Goal: Task Accomplishment & Management: Manage account settings

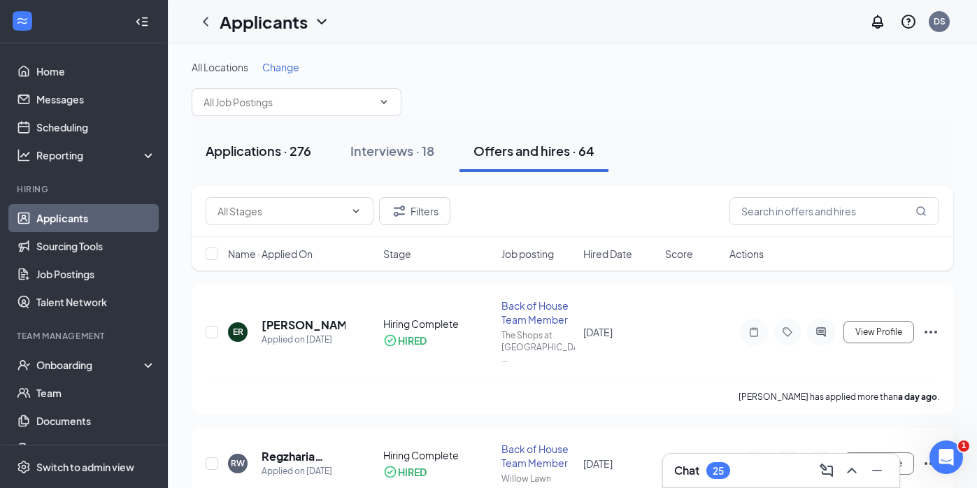
click at [280, 156] on div "Applications · 276" at bounding box center [259, 150] width 106 height 17
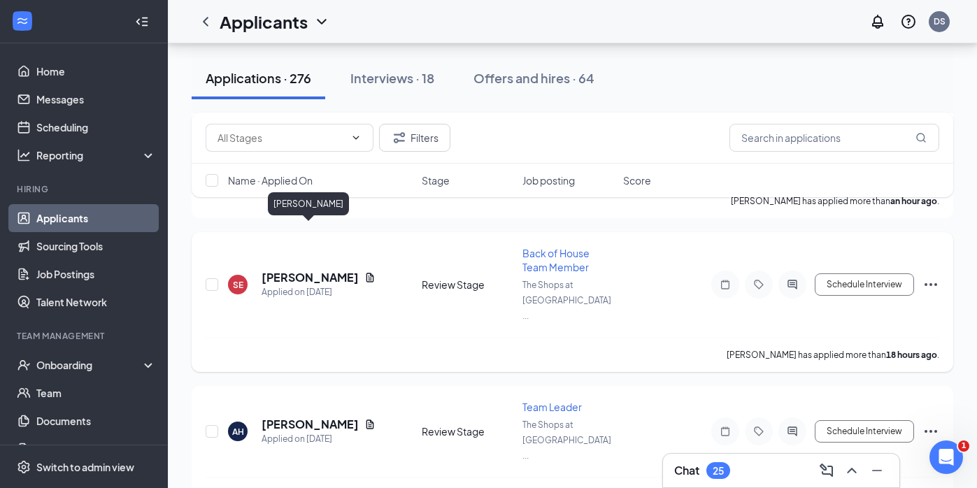
scroll to position [210, 0]
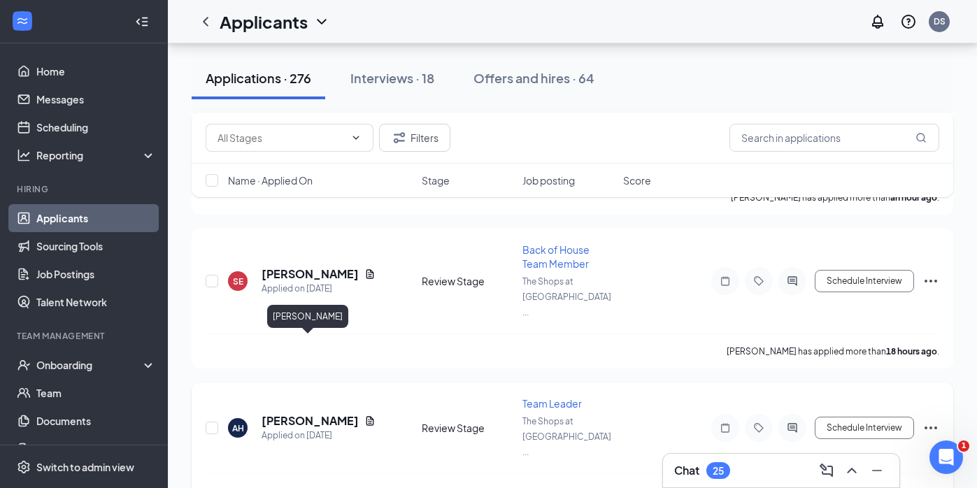
click at [321, 413] on h5 "[PERSON_NAME]" at bounding box center [310, 420] width 97 height 15
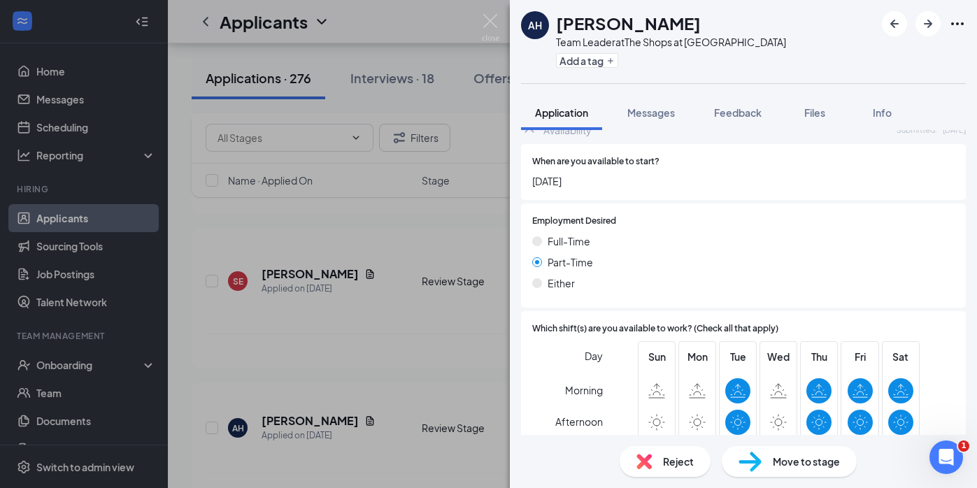
scroll to position [877, 0]
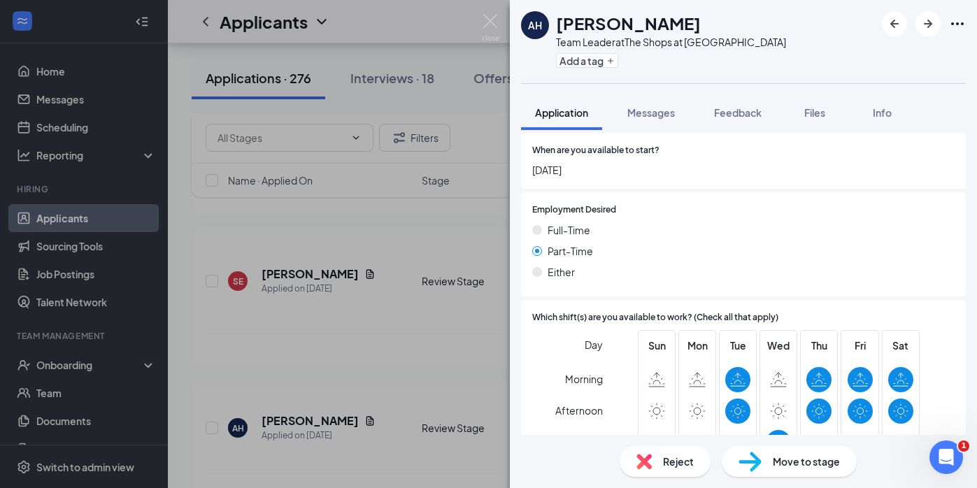
click at [782, 458] on span "Move to stage" at bounding box center [806, 461] width 67 height 15
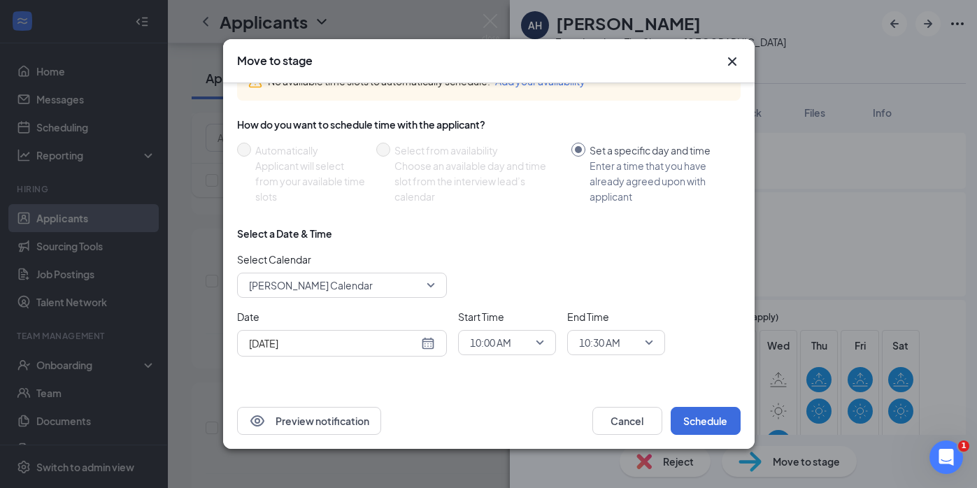
scroll to position [86, 0]
click at [432, 350] on div "[DATE]" at bounding box center [342, 343] width 186 height 15
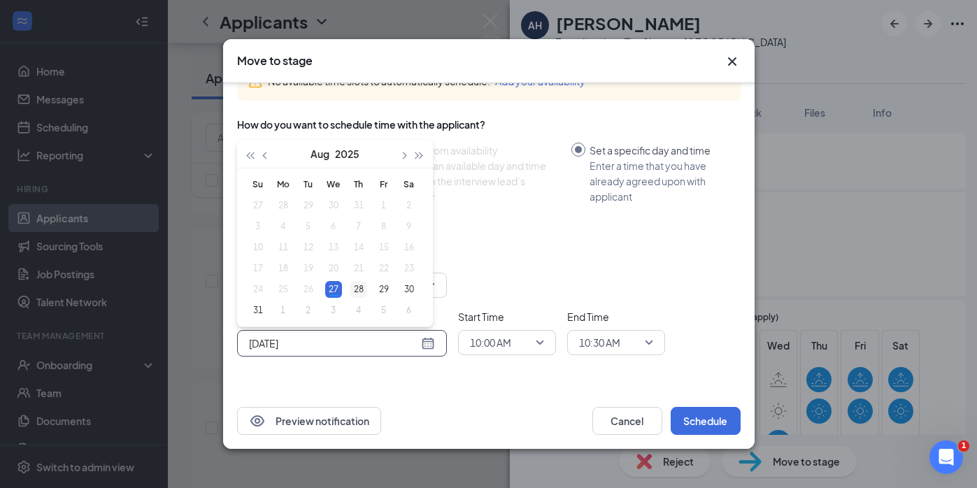
type input "[DATE]"
click at [356, 287] on div "28" at bounding box center [358, 289] width 17 height 17
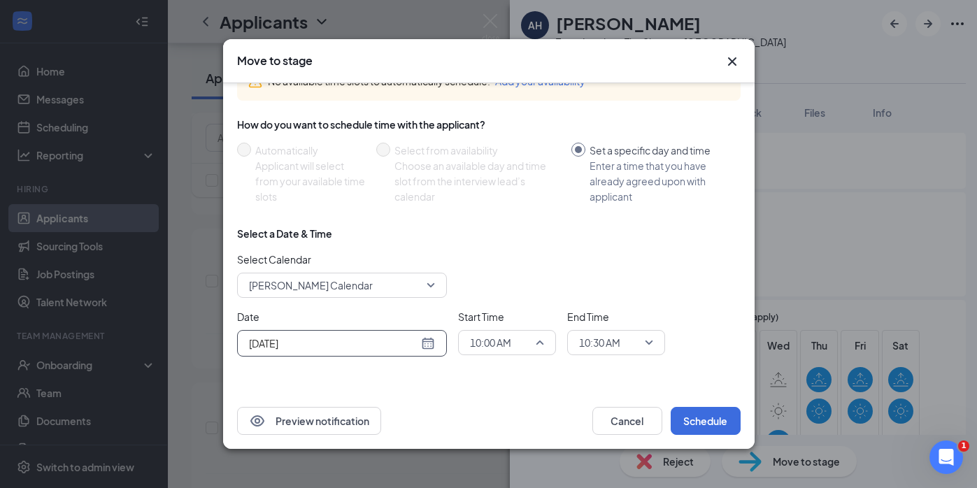
click at [527, 342] on span "10:00 AM" at bounding box center [501, 342] width 62 height 21
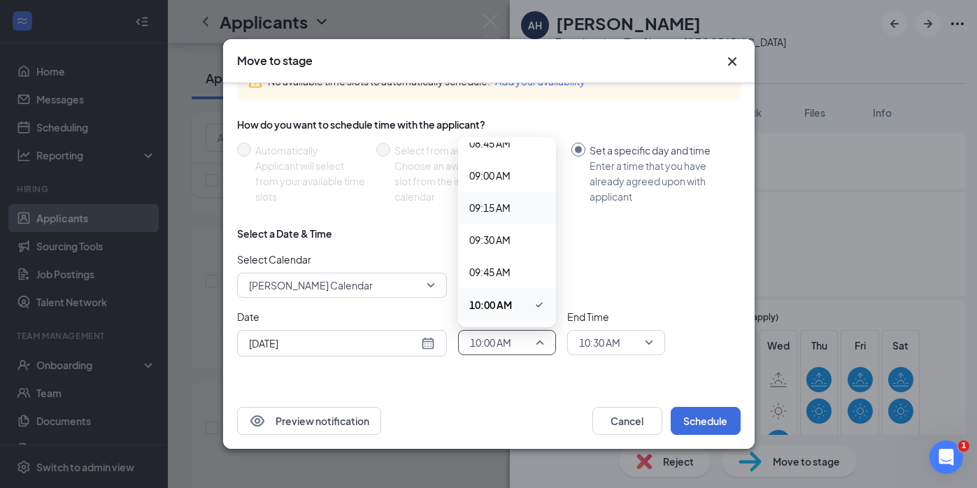
click at [508, 202] on span "09:15 AM" at bounding box center [489, 207] width 41 height 15
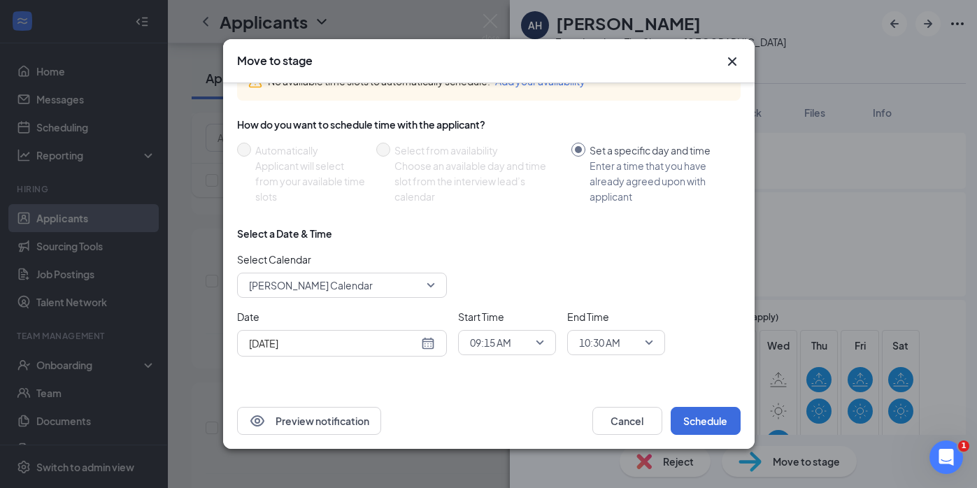
click at [648, 357] on div "Select a Date & Time Select Calendar [PERSON_NAME] Calendar Date [DATE] [DATE] …" at bounding box center [488, 297] width 503 height 141
click at [639, 334] on span "10:30 AM" at bounding box center [610, 342] width 62 height 21
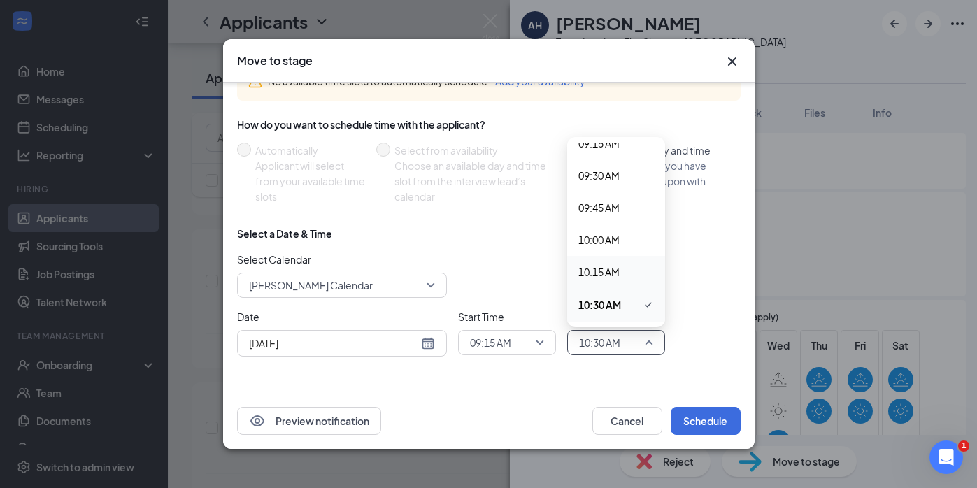
scroll to position [1182, 0]
click at [603, 194] on span "09:30 AM" at bounding box center [598, 199] width 41 height 15
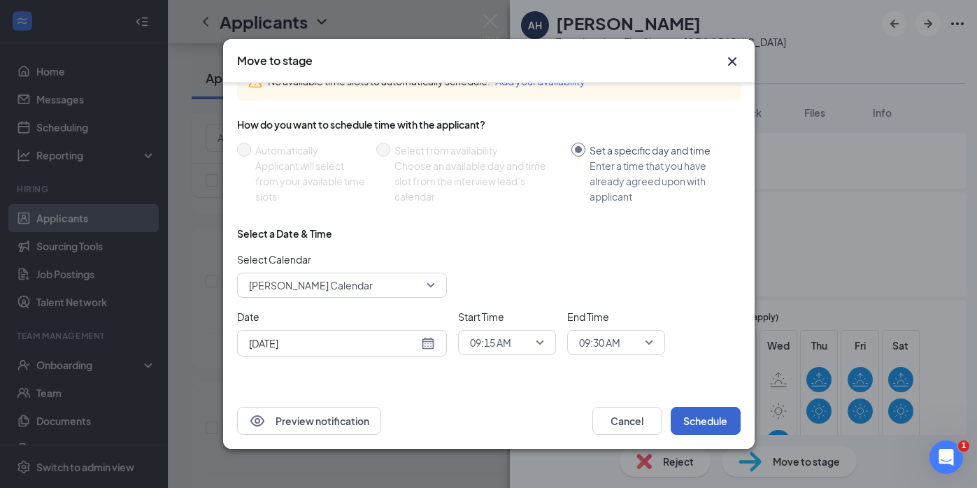
click at [706, 412] on button "Schedule" at bounding box center [706, 421] width 70 height 28
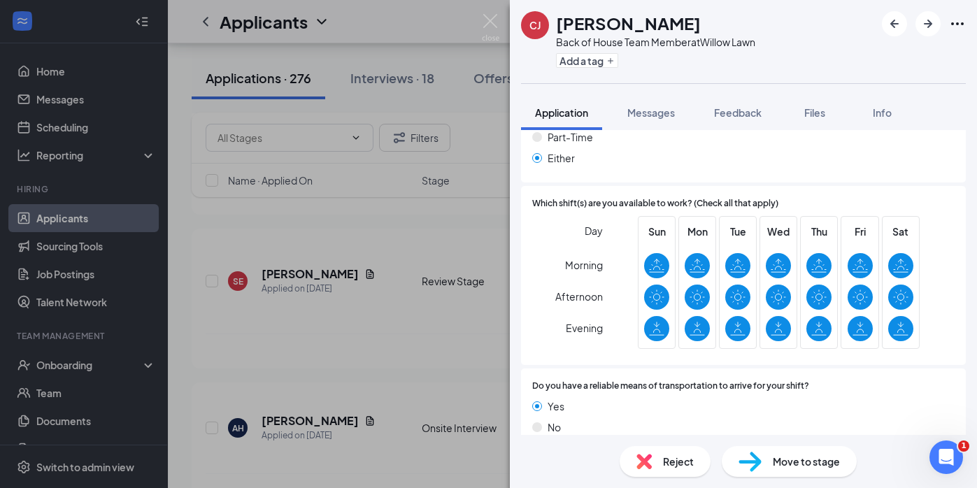
scroll to position [900, 0]
click at [747, 450] on div "Move to stage" at bounding box center [789, 461] width 135 height 31
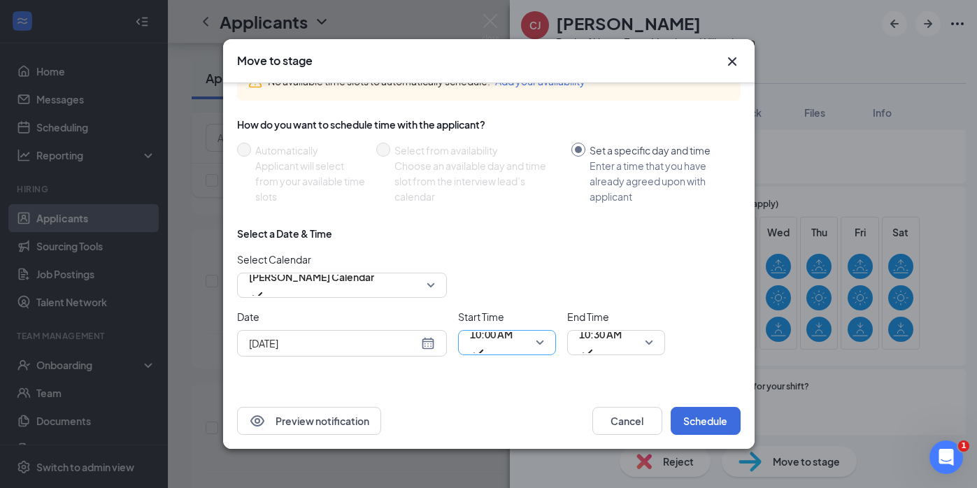
scroll to position [86, 0]
click at [540, 337] on span "10:00 AM" at bounding box center [507, 342] width 74 height 21
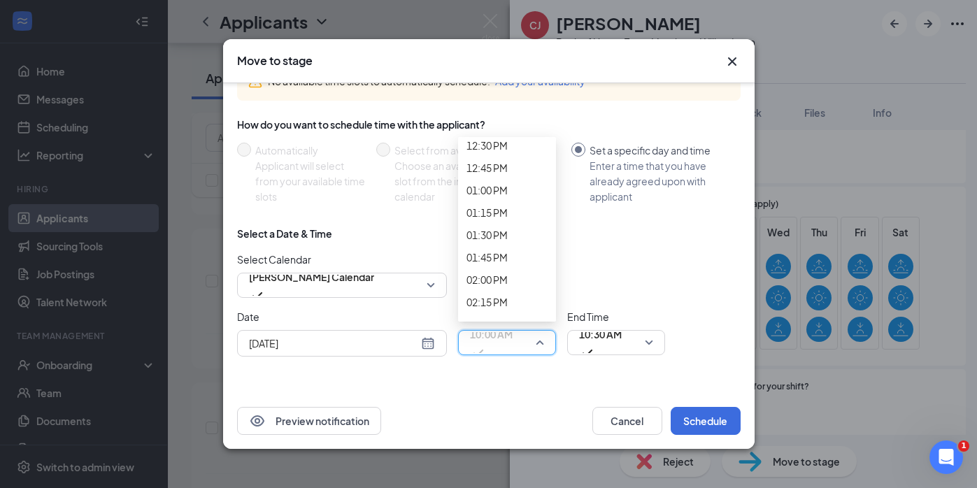
click at [430, 337] on div "[DATE]" at bounding box center [342, 343] width 186 height 15
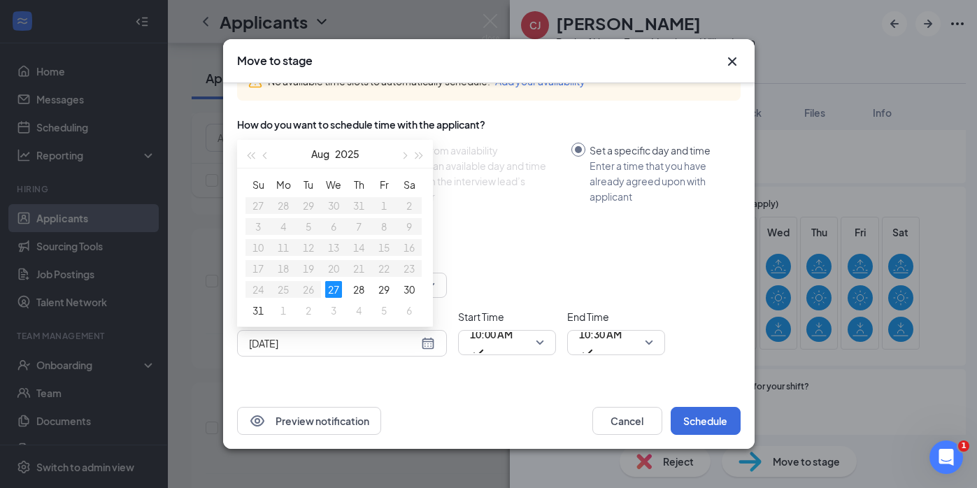
click at [427, 343] on div "[DATE]" at bounding box center [342, 343] width 186 height 15
type input "[DATE]"
click at [361, 294] on div "28" at bounding box center [358, 289] width 17 height 17
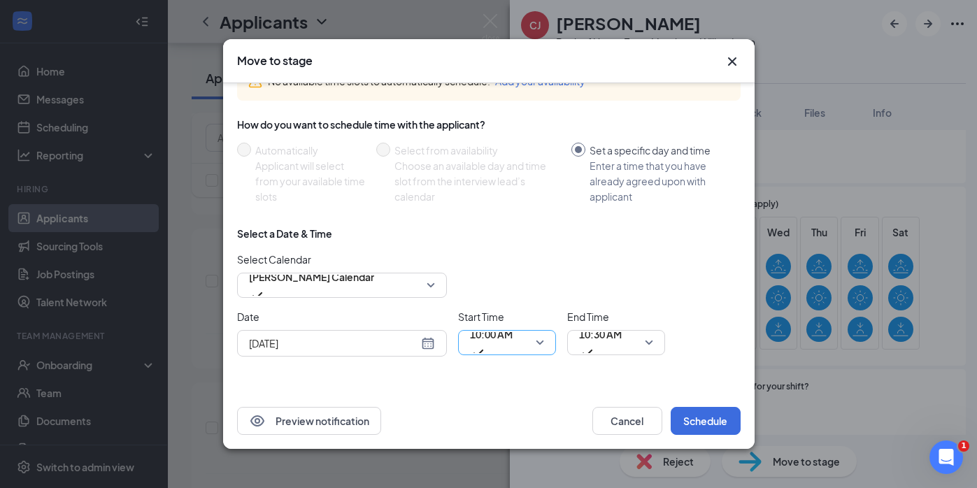
click at [538, 343] on span "10:00 AM" at bounding box center [507, 342] width 74 height 21
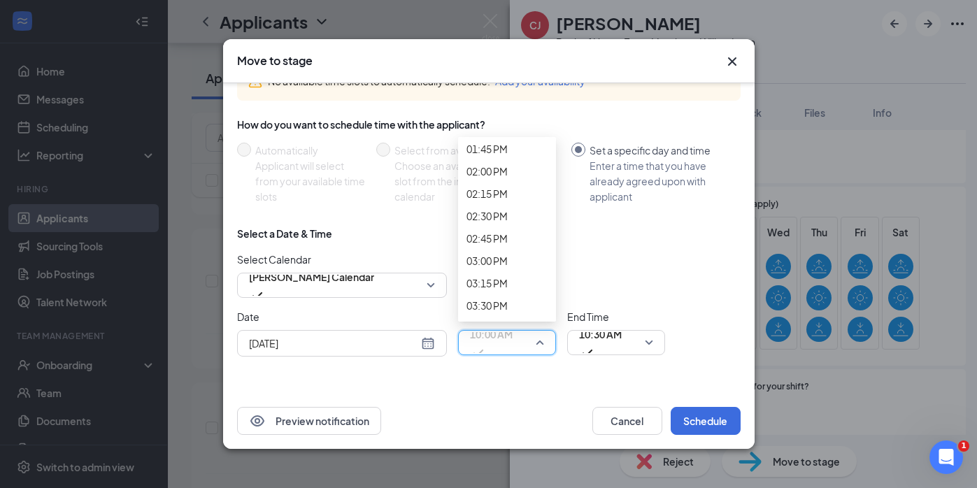
scroll to position [1196, 0]
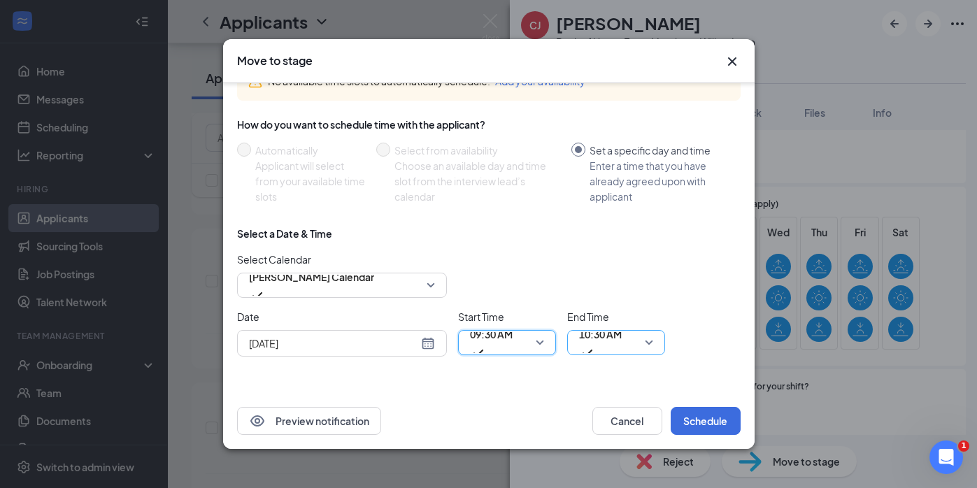
click at [617, 345] on span "10:30 AM" at bounding box center [600, 334] width 43 height 21
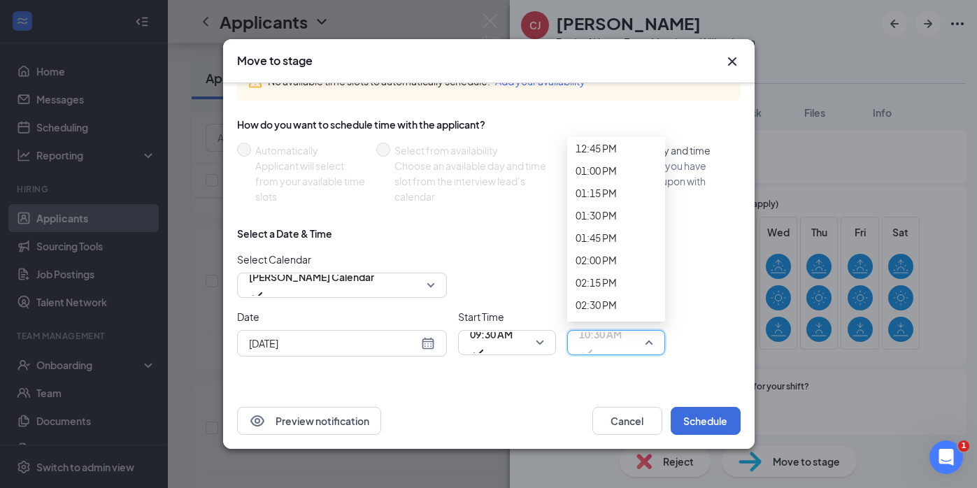
scroll to position [1145, 0]
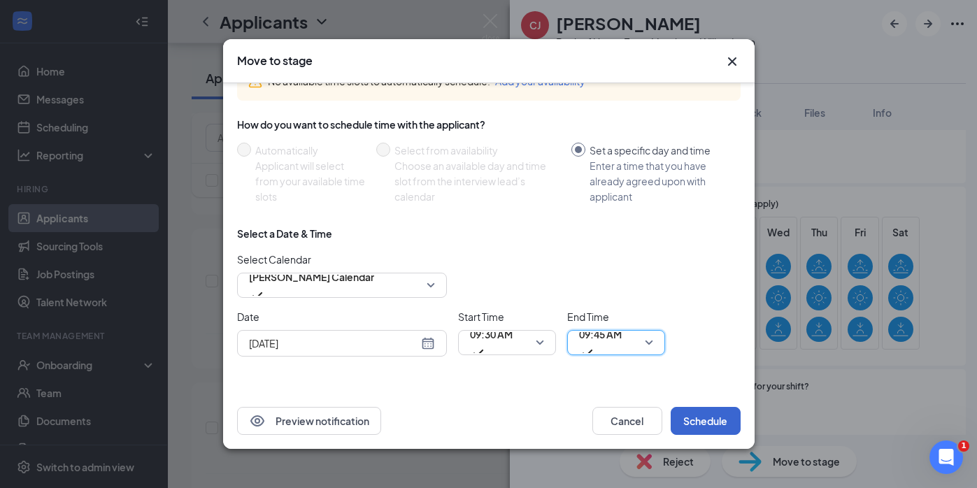
click at [696, 418] on button "Schedule" at bounding box center [706, 421] width 70 height 28
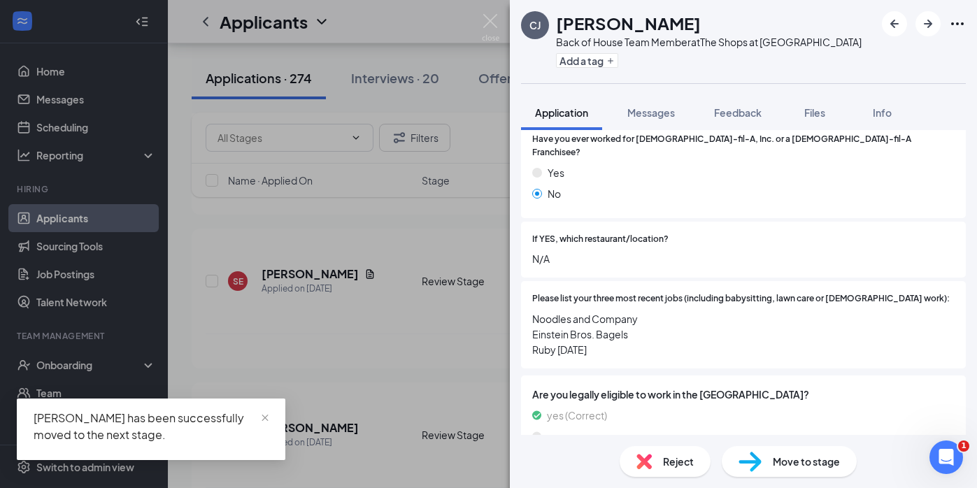
scroll to position [557, 0]
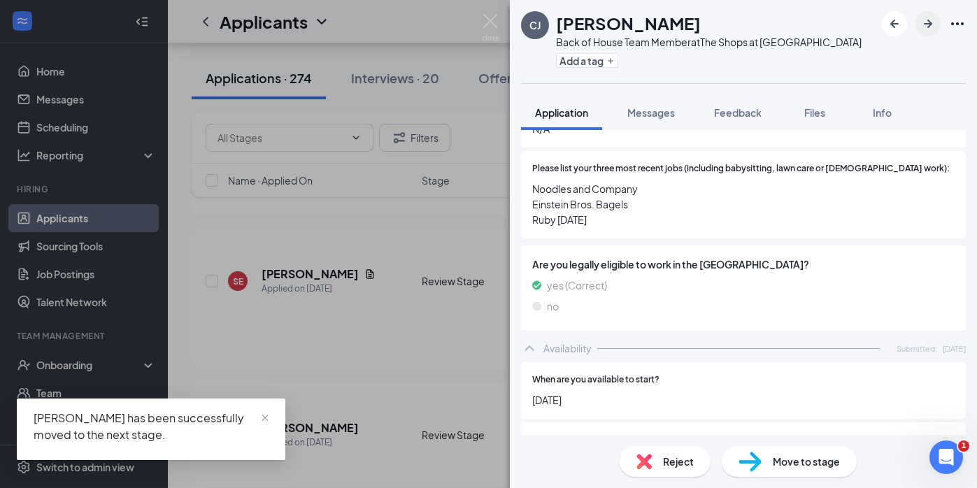
click at [918, 26] on button "button" at bounding box center [927, 23] width 25 height 25
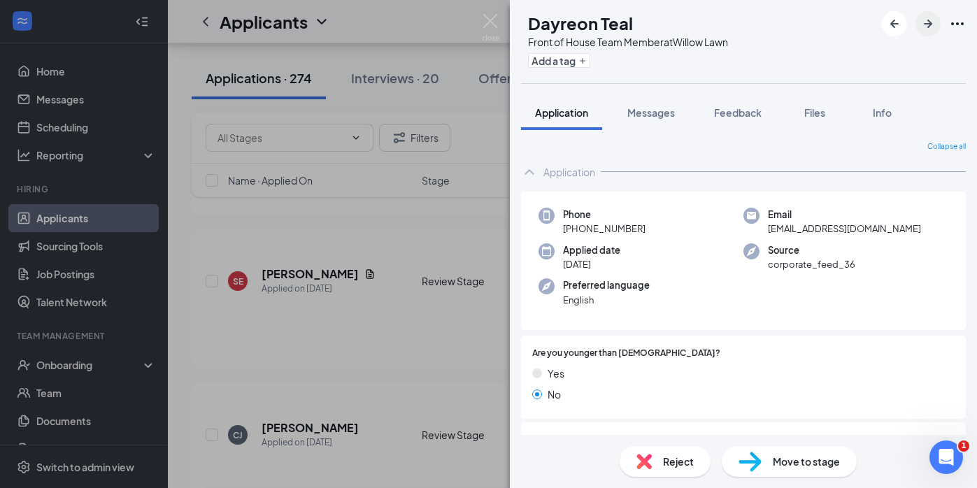
click at [918, 26] on button "button" at bounding box center [927, 23] width 25 height 25
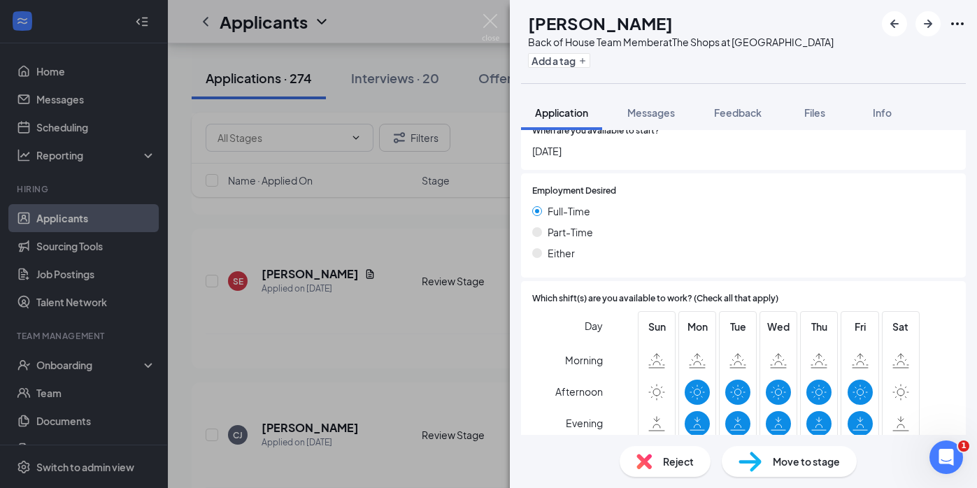
scroll to position [812, 0]
click at [779, 467] on span "Move to stage" at bounding box center [806, 461] width 67 height 15
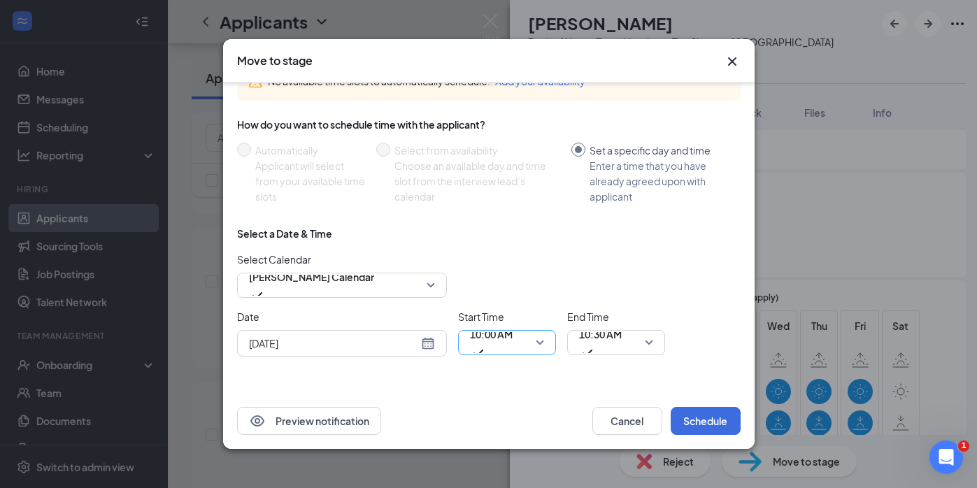
scroll to position [86, 0]
click at [433, 341] on div "[DATE]" at bounding box center [342, 343] width 186 height 15
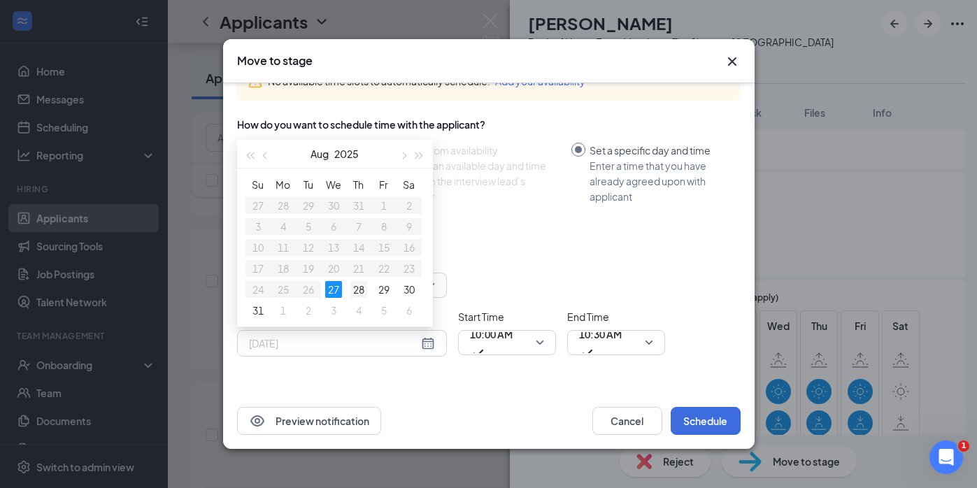
click at [357, 292] on div "28" at bounding box center [358, 289] width 17 height 17
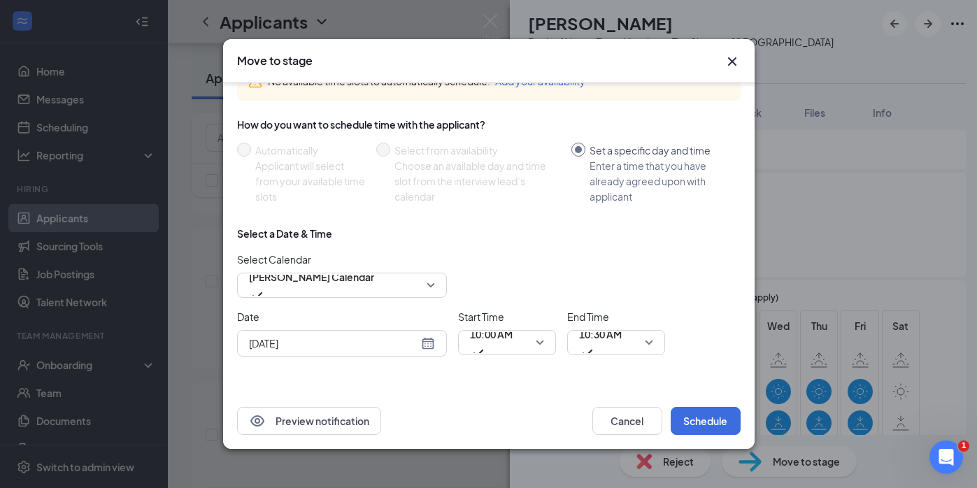
click at [415, 341] on input "[DATE]" at bounding box center [333, 343] width 169 height 15
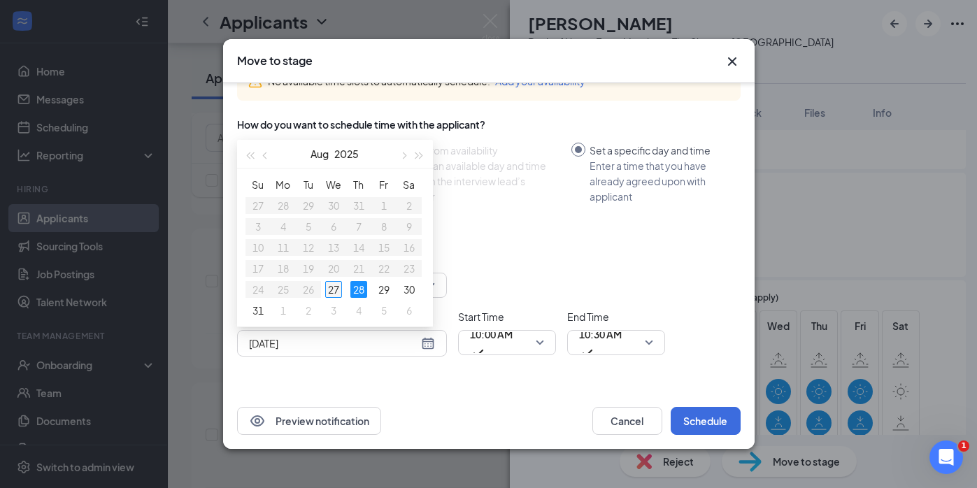
type input "[DATE]"
click at [332, 289] on div "27" at bounding box center [333, 289] width 17 height 17
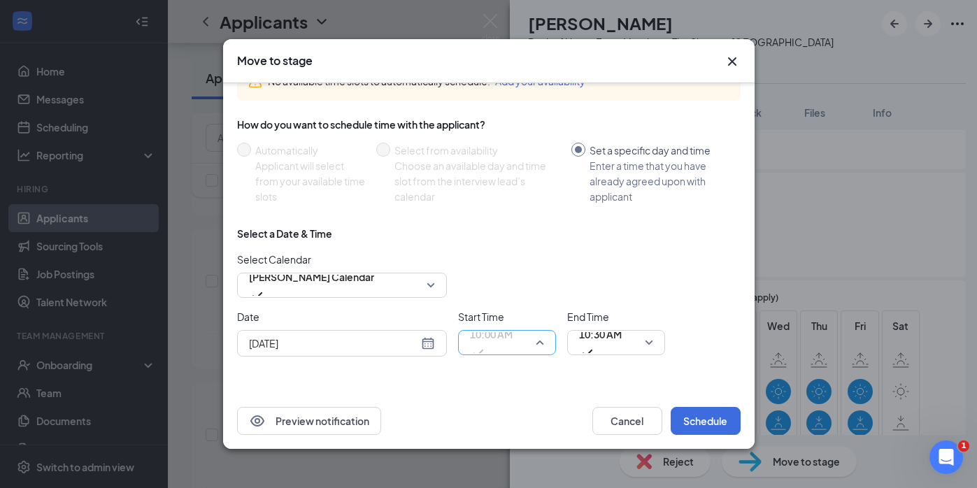
click at [487, 345] on span "10:00 AM" at bounding box center [491, 334] width 43 height 21
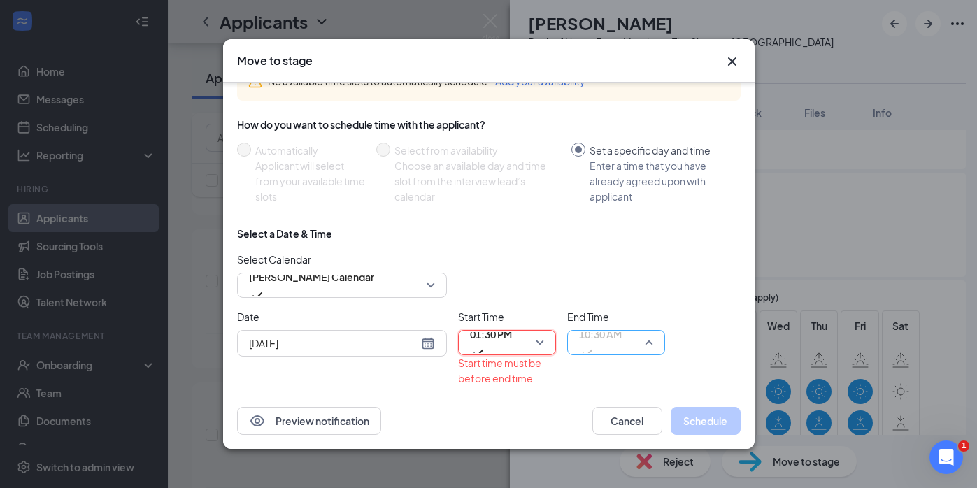
click at [622, 344] on span "10:30 AM" at bounding box center [600, 343] width 43 height 38
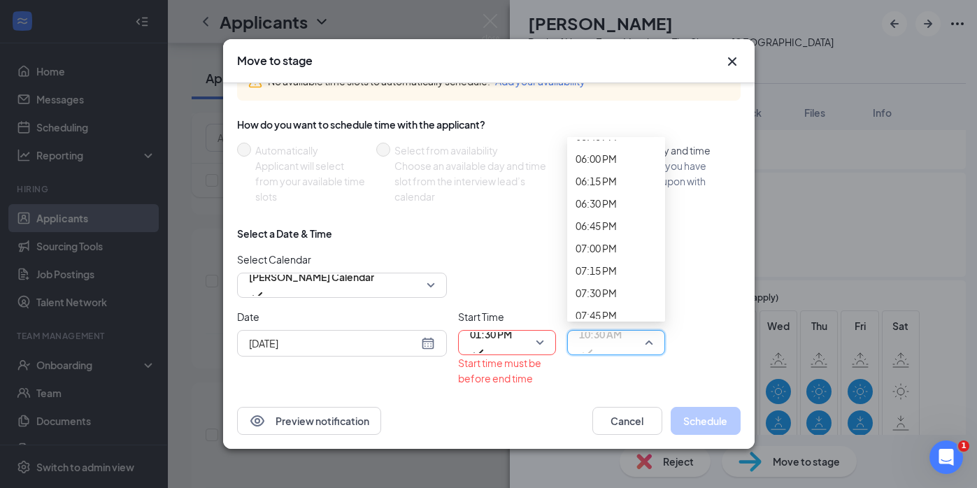
scroll to position [1633, 0]
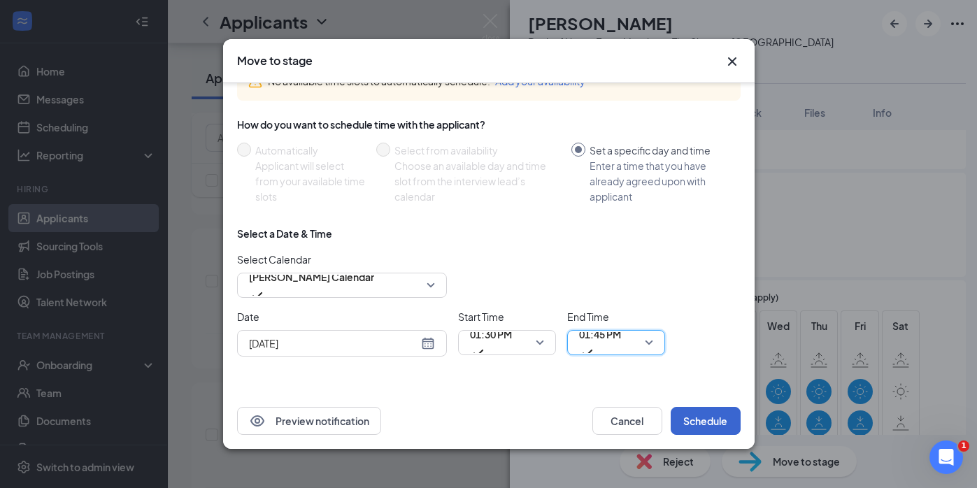
click at [687, 415] on button "Schedule" at bounding box center [706, 421] width 70 height 28
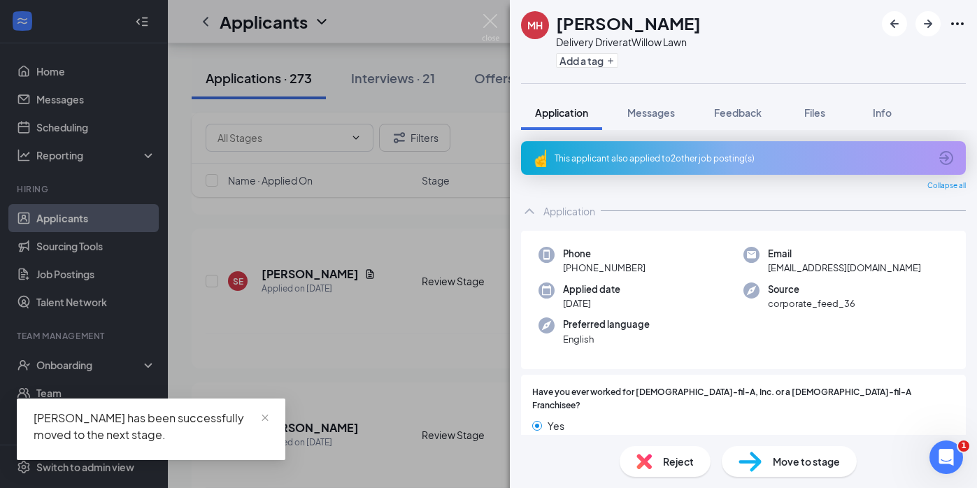
click at [343, 203] on div "MH [PERSON_NAME] Delivery Driver at Willow Lawn Add a tag Application Messages …" at bounding box center [488, 244] width 977 height 488
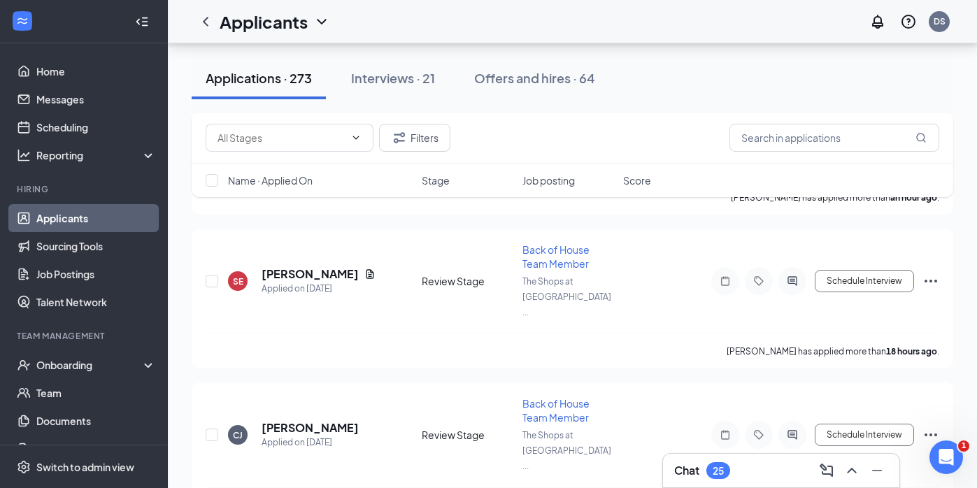
click at [73, 226] on link "Applicants" at bounding box center [96, 218] width 120 height 28
click at [944, 455] on icon "Open Intercom Messenger" at bounding box center [944, 455] width 23 height 23
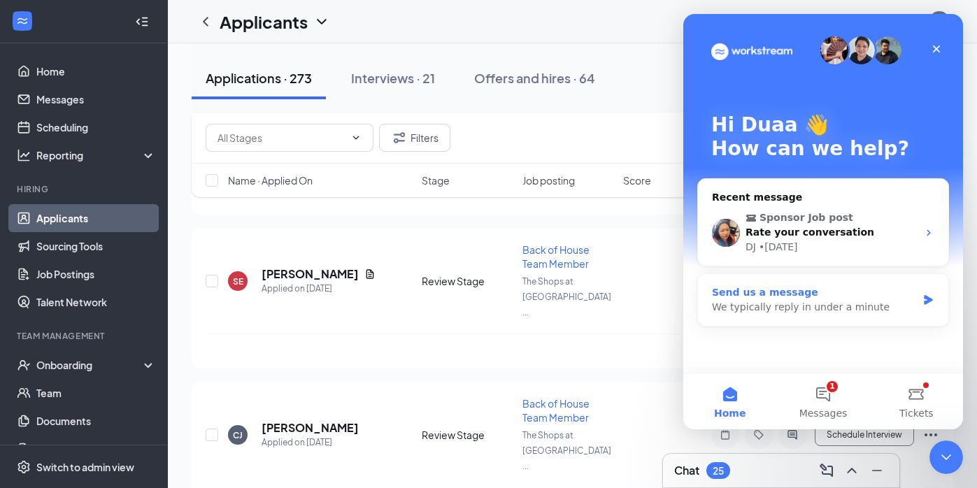
click at [843, 325] on div "Send us a message We typically reply in under a minute" at bounding box center [823, 300] width 250 height 52
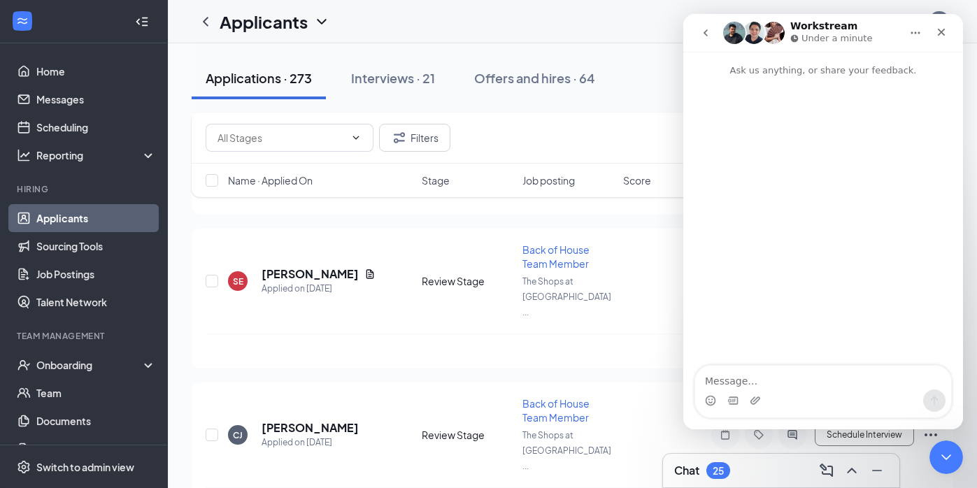
click at [708, 22] on button "go back" at bounding box center [705, 33] width 27 height 27
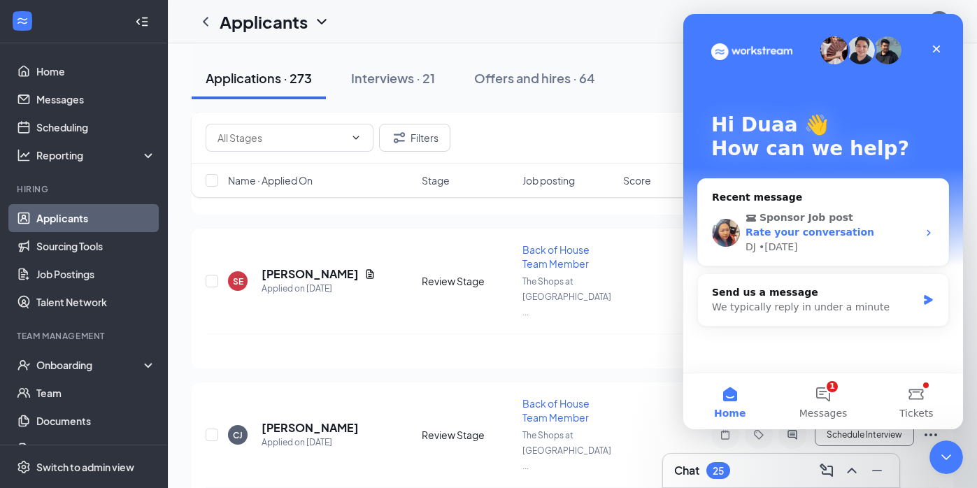
click at [836, 238] on div "Rate your conversation" at bounding box center [831, 232] width 172 height 15
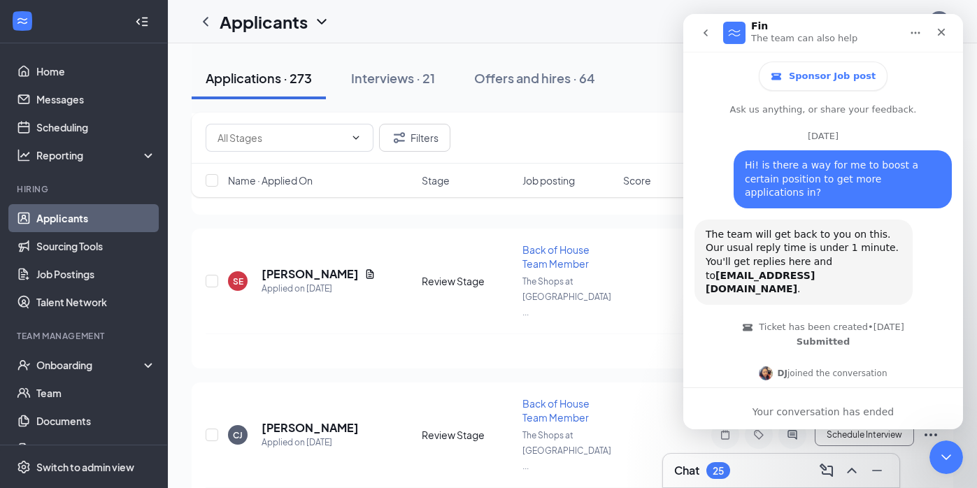
click at [708, 36] on icon "go back" at bounding box center [705, 32] width 11 height 11
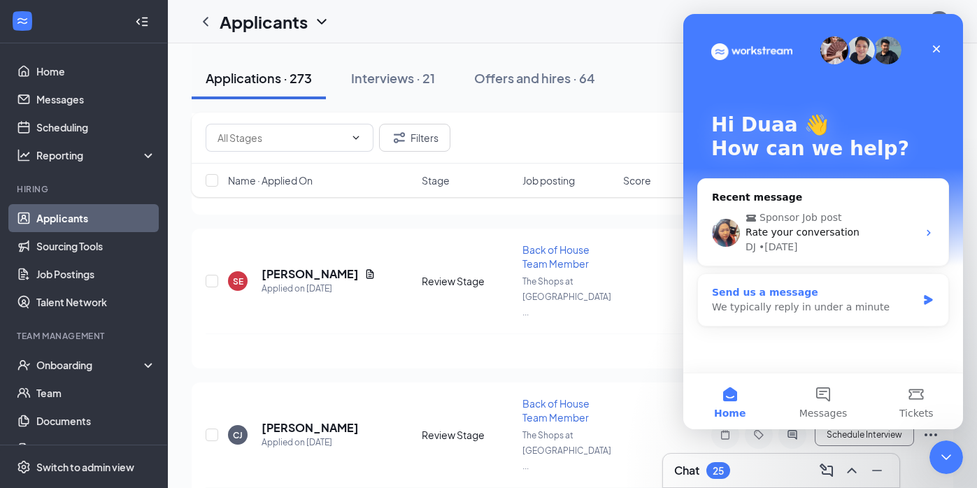
click at [880, 316] on div "Send us a message We typically reply in under a minute" at bounding box center [823, 300] width 250 height 52
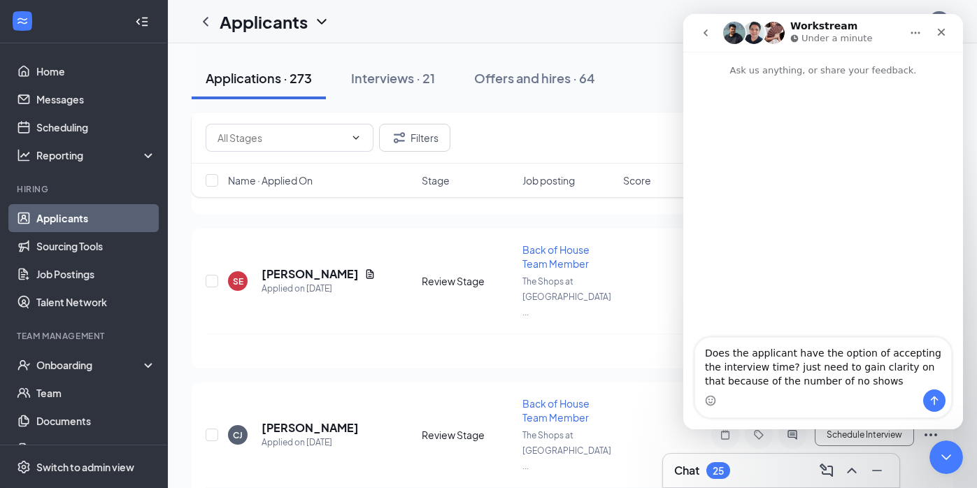
type textarea "Does the applicant have the option of accepting the interview time? just need t…"
click at [937, 407] on button "Send a message…" at bounding box center [934, 400] width 22 height 22
